Goal: Task Accomplishment & Management: Complete application form

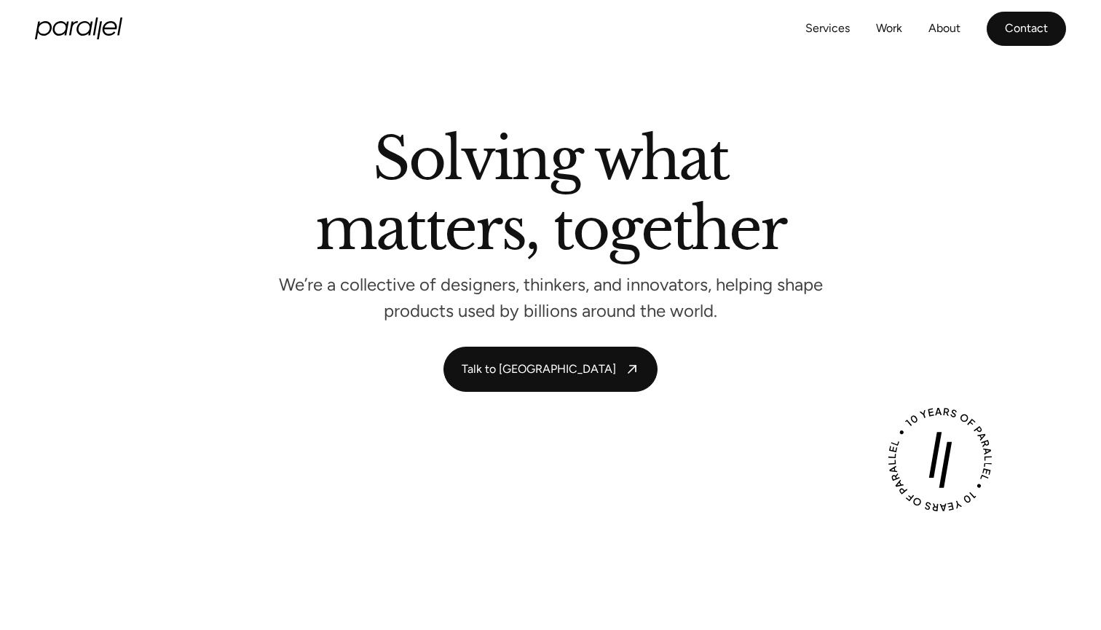
click at [1030, 30] on link "Contact" at bounding box center [1026, 29] width 79 height 34
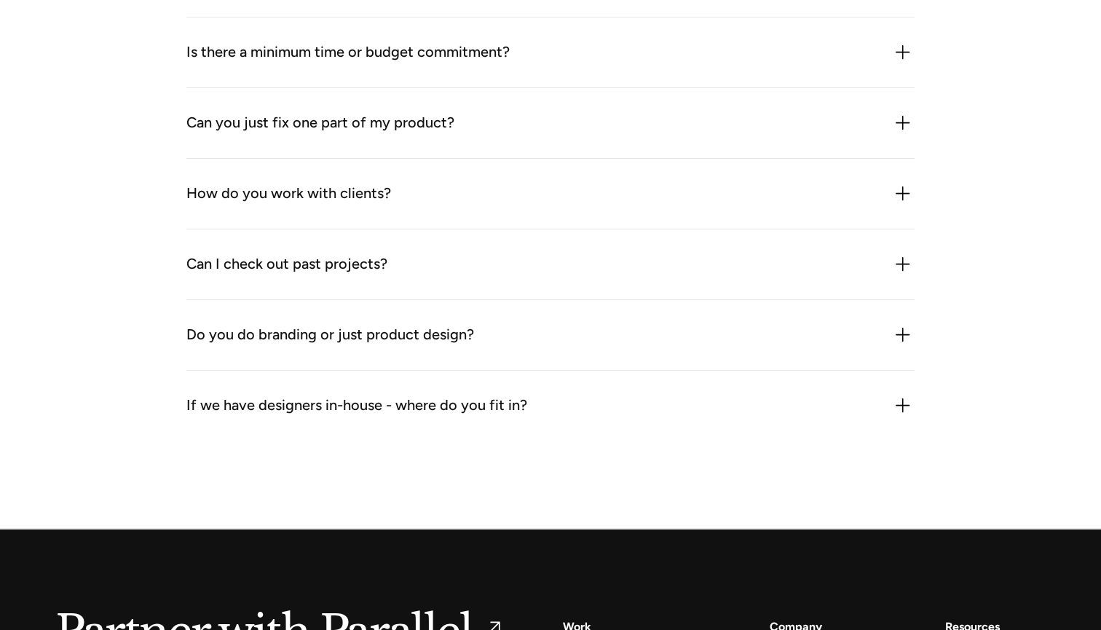
scroll to position [1608, 0]
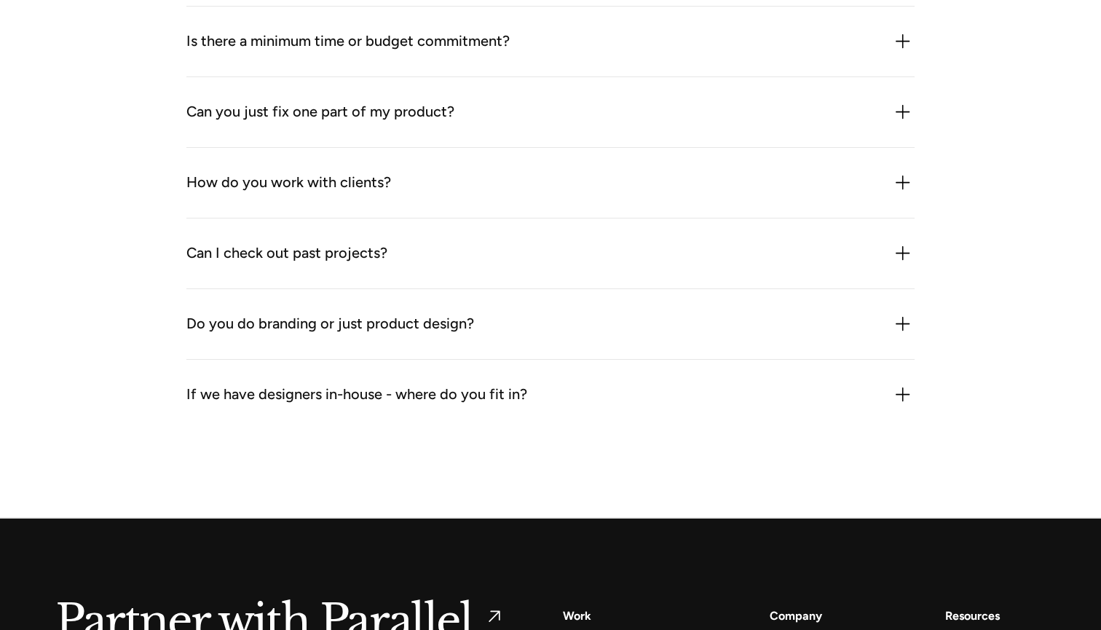
click at [755, 319] on div "Do you do branding or just product design? We do both especially when product a…" at bounding box center [550, 324] width 728 height 71
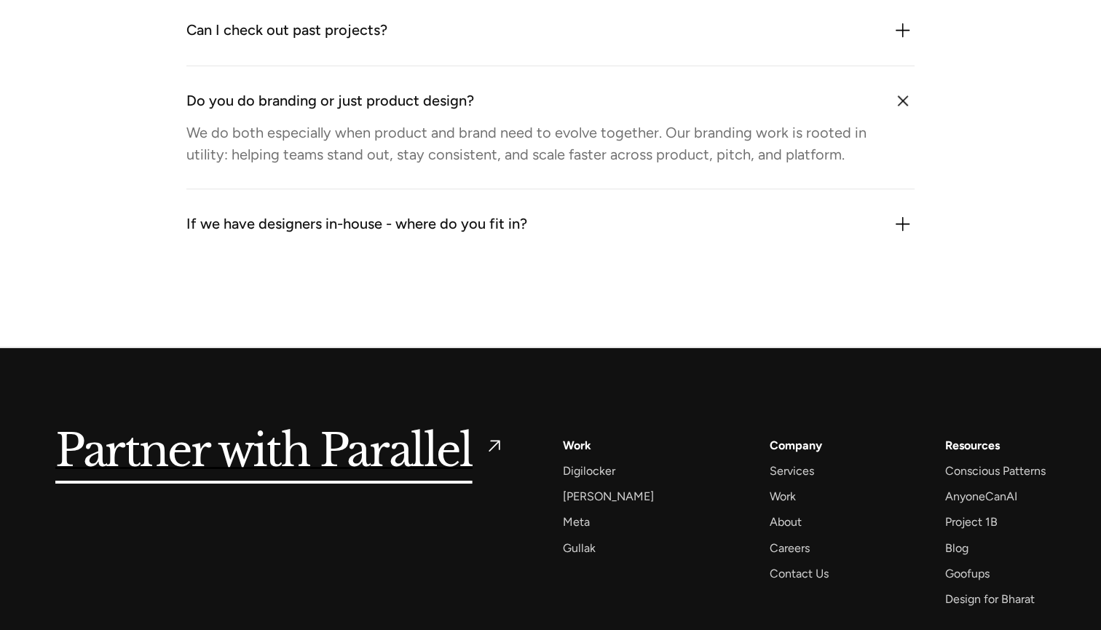
scroll to position [1832, 0]
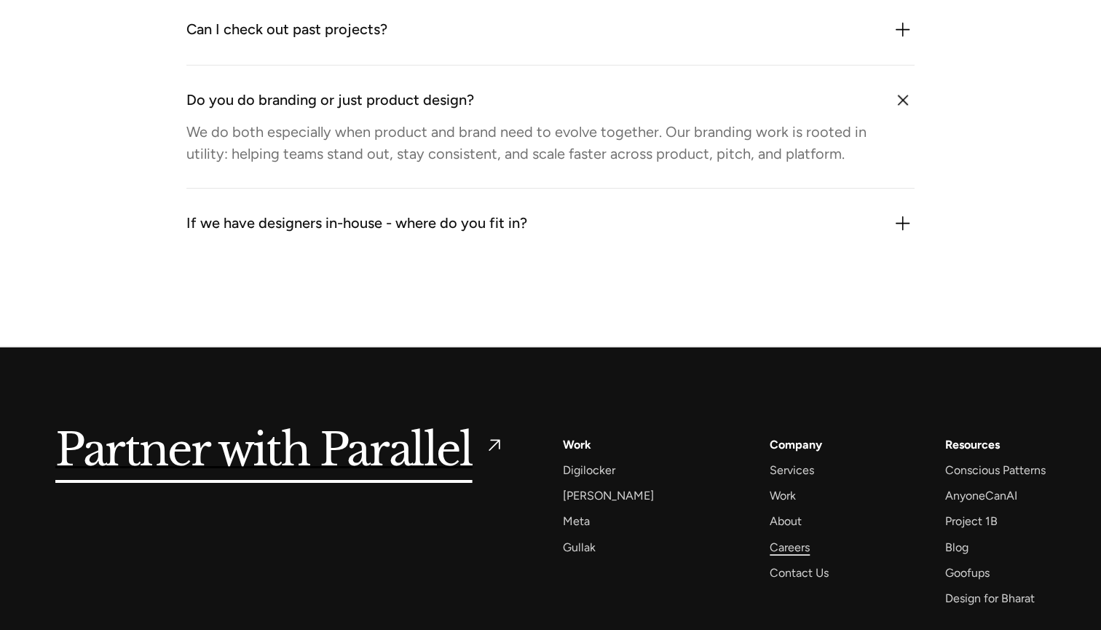
click at [770, 538] on div "Careers" at bounding box center [790, 548] width 40 height 20
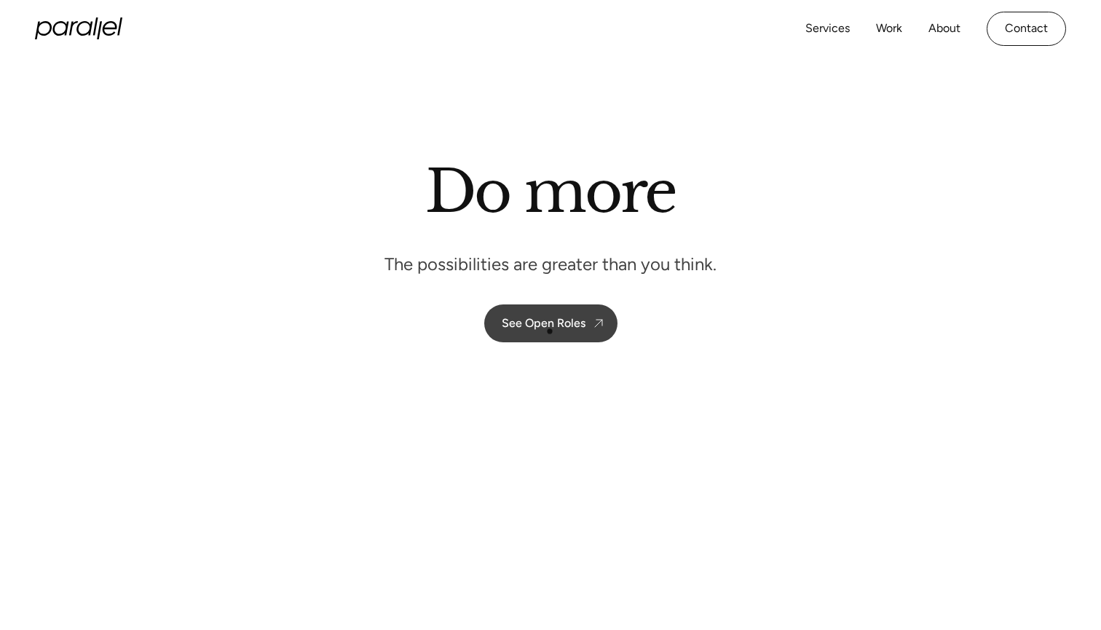
click at [550, 331] on link "See Open Roles" at bounding box center [550, 323] width 133 height 38
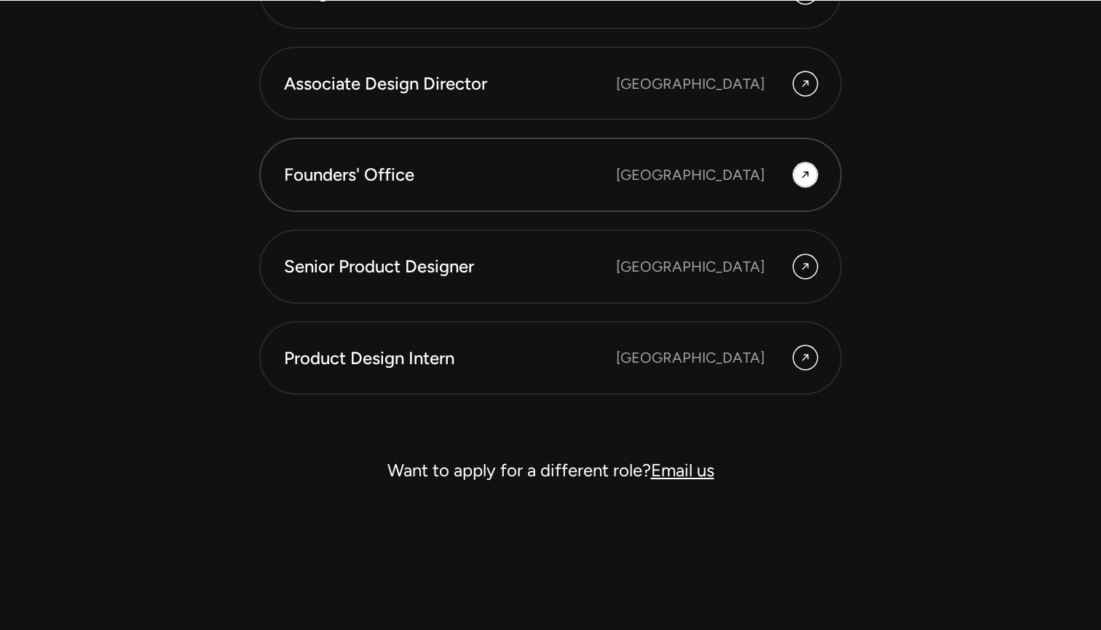
scroll to position [4143, 0]
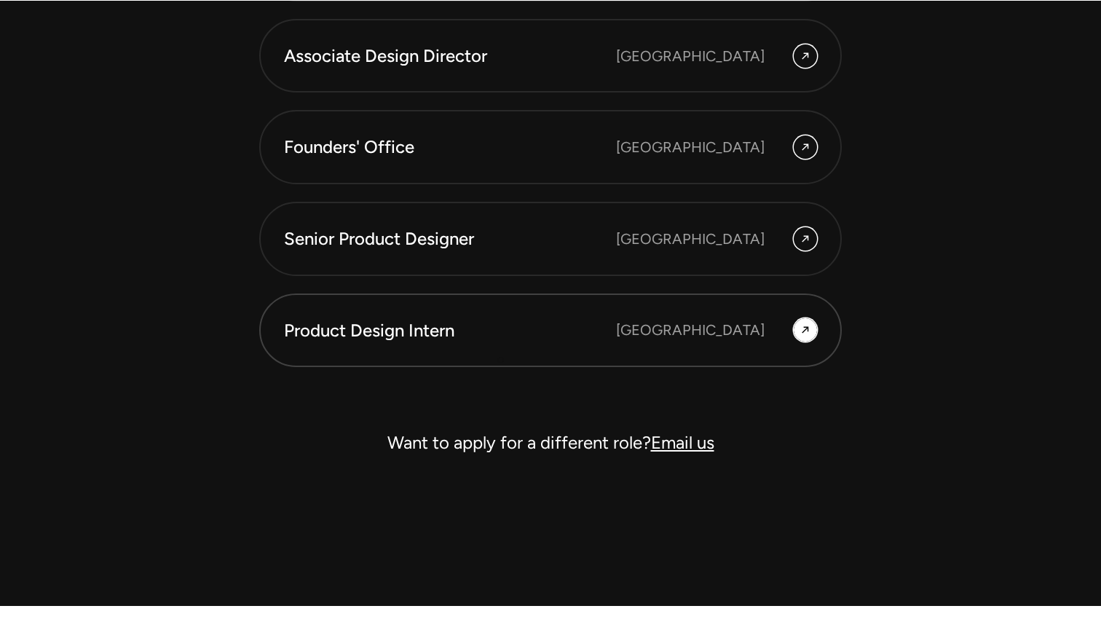
click at [494, 361] on link "Product Design Intern Bangalore" at bounding box center [550, 331] width 583 height 74
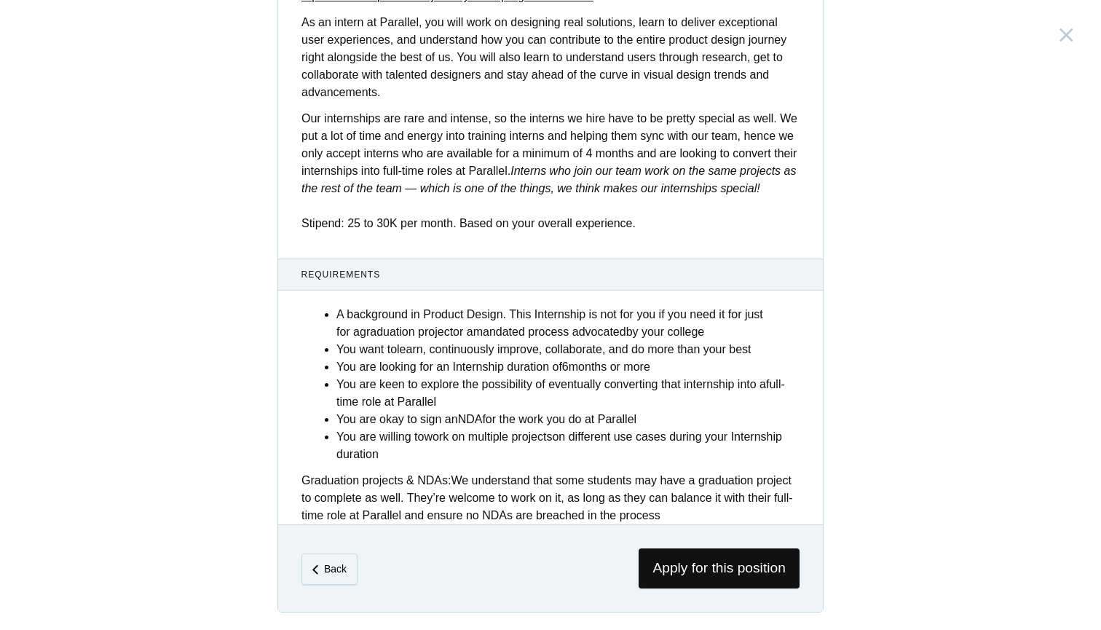
scroll to position [490, 0]
click at [720, 559] on span "Apply for this position" at bounding box center [719, 568] width 161 height 40
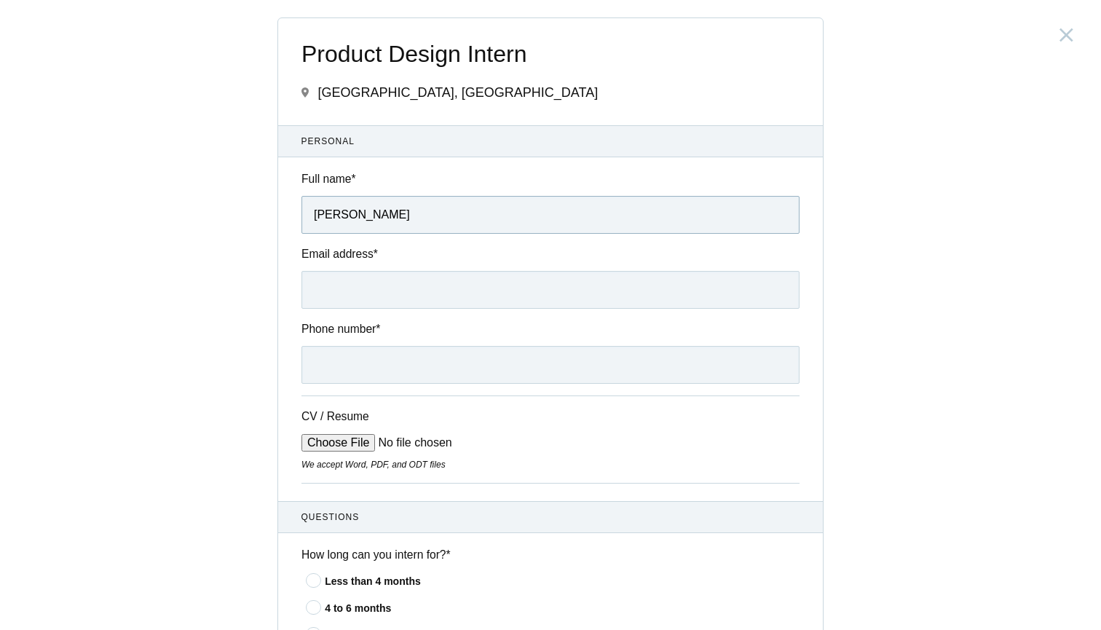
type input "Titiksha Bhatt"
type input "titikshabhatt101@gmail.com"
type input "9425103499"
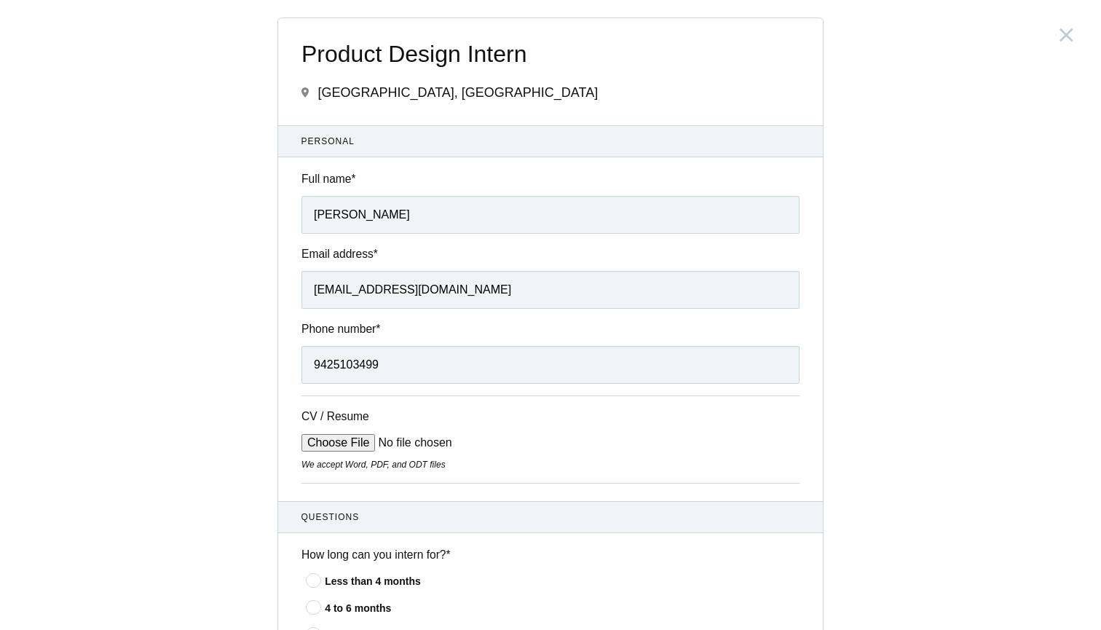
click at [364, 442] on input "CV / Resume" at bounding box center [412, 442] width 221 height 17
type input "C:\fakepath\TitikshaBhatt.pdf"
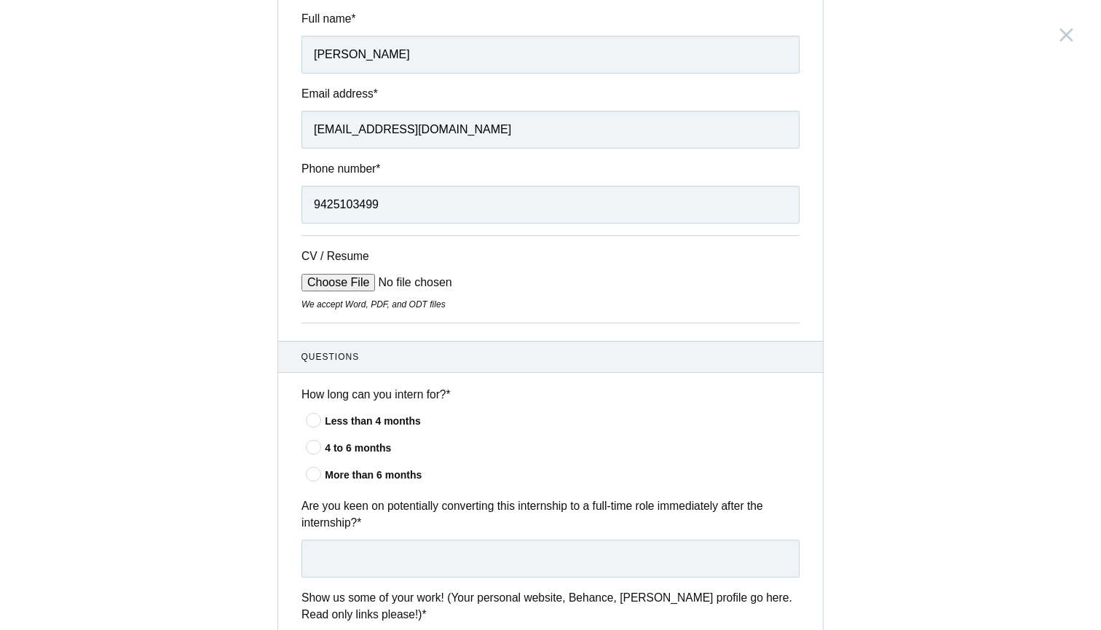
scroll to position [174, 0]
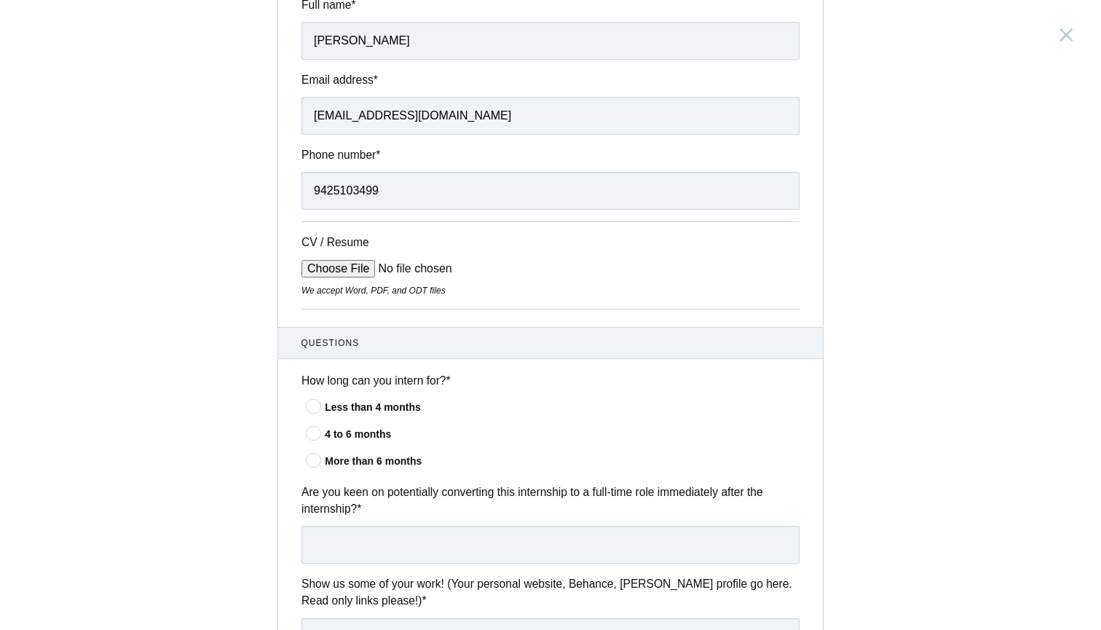
click at [368, 403] on div "Less than 4 months" at bounding box center [562, 407] width 475 height 15
click at [0, 0] on input"] "Less than 4 months" at bounding box center [0, 0] width 0 height 0
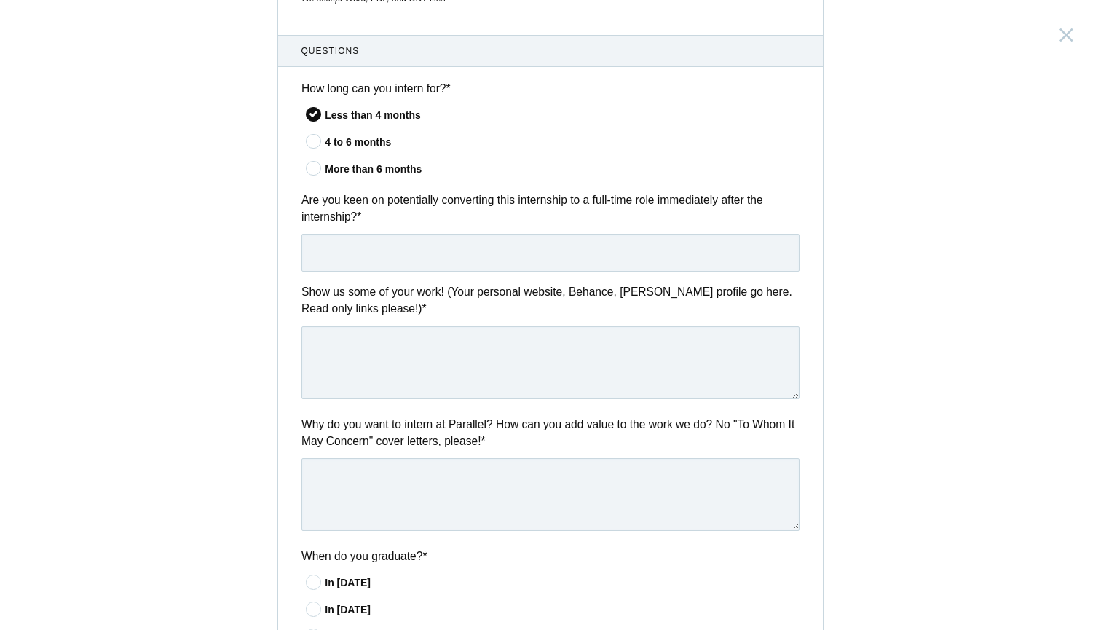
scroll to position [470, 0]
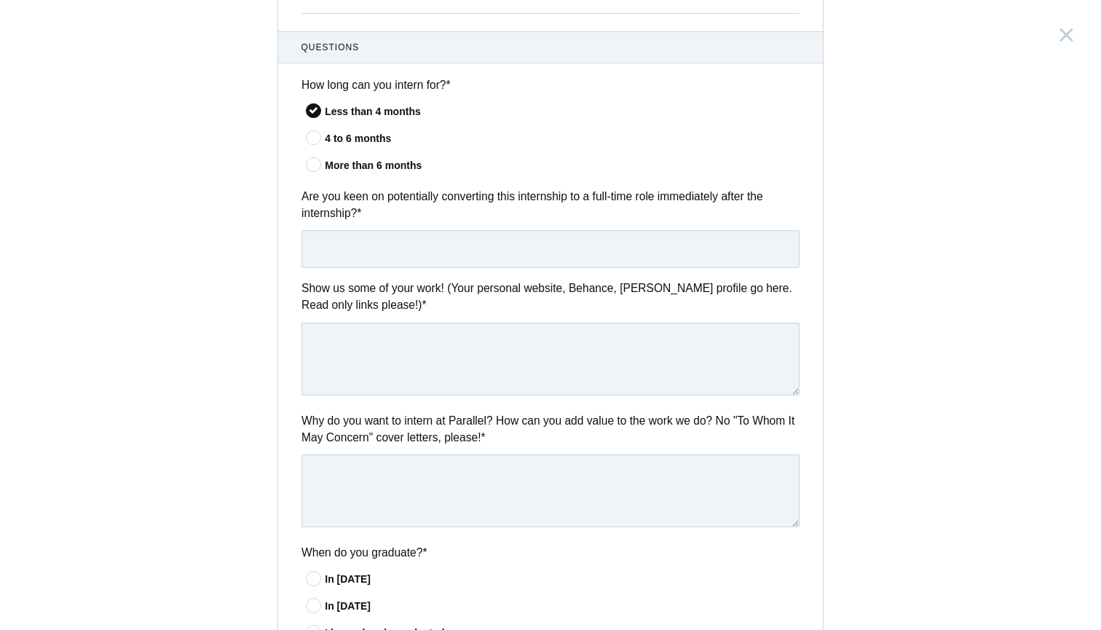
click at [339, 261] on input "text" at bounding box center [551, 249] width 498 height 38
type input "Yes,"
click at [374, 371] on textarea at bounding box center [551, 359] width 498 height 73
paste textarea "https://titikshabhatt.wixsite.com/design"
type textarea "https://titikshabhatt.wixsite.com/design"
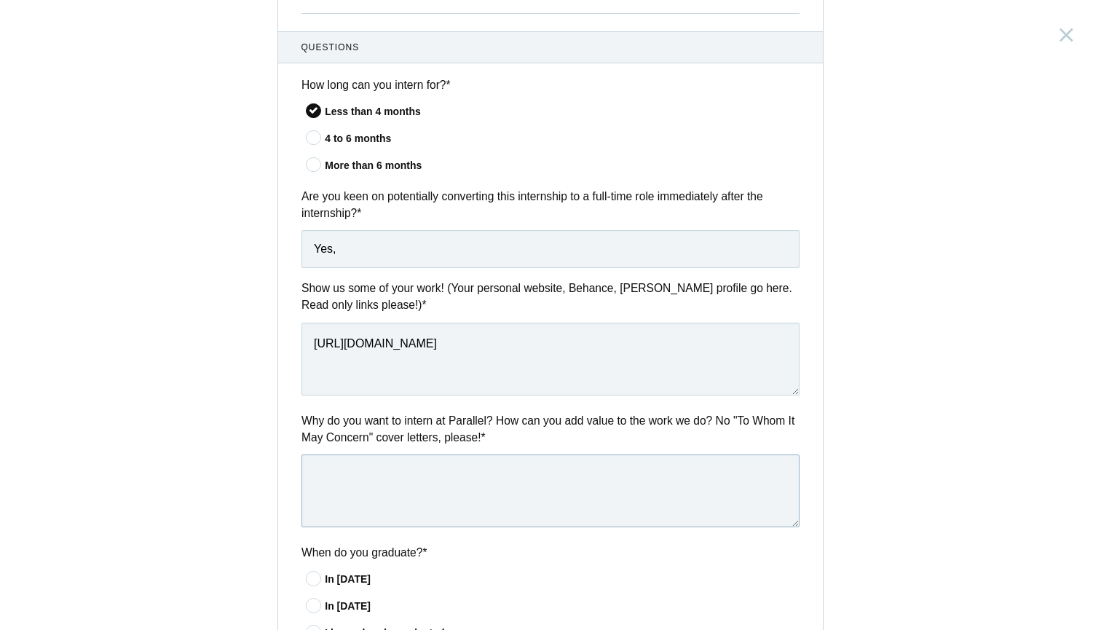
click at [421, 505] on textarea at bounding box center [551, 491] width 498 height 73
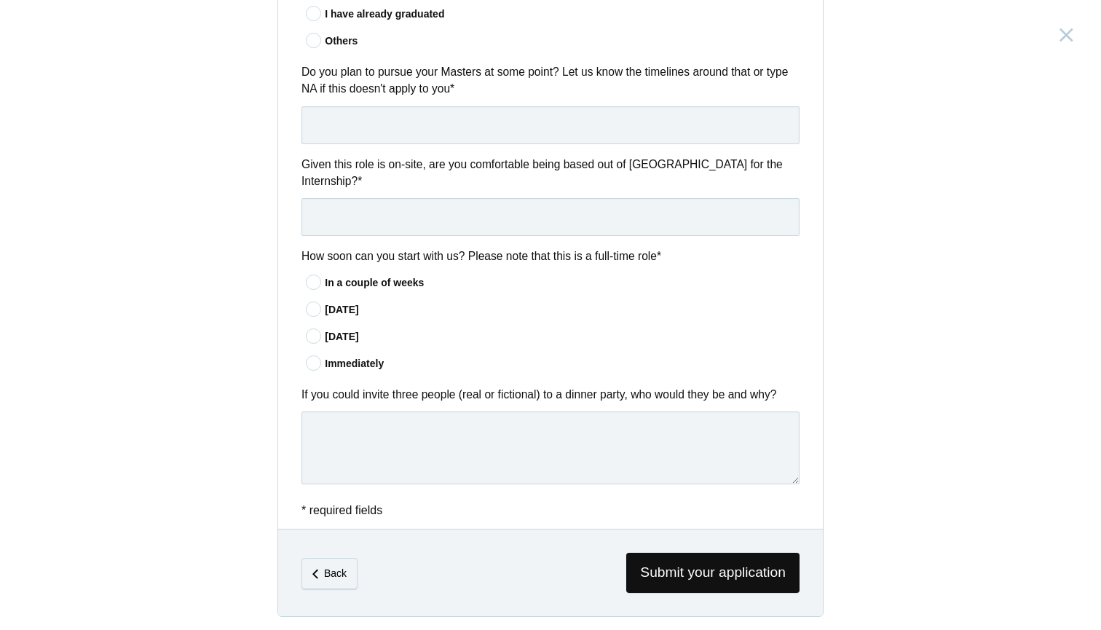
scroll to position [1088, 0]
